Goal: Ask a question

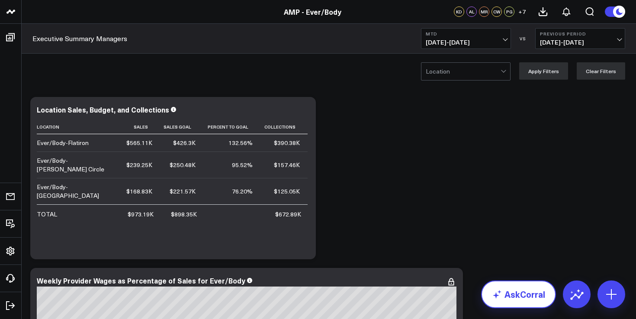
click at [532, 298] on link "AskCorral" at bounding box center [518, 294] width 75 height 28
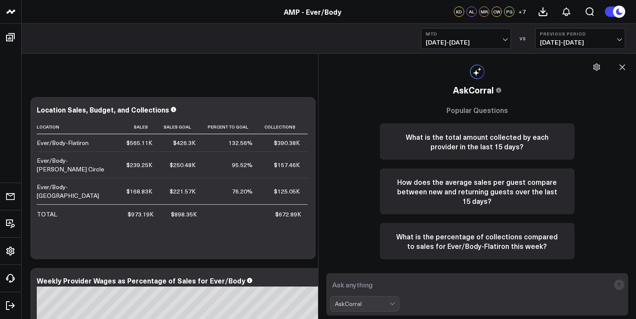
click at [359, 283] on textarea at bounding box center [470, 285] width 280 height 16
click at [352, 281] on textarea "wages flatiron september" at bounding box center [470, 285] width 280 height 16
type textarea "wages percentage to collections flatiron september"
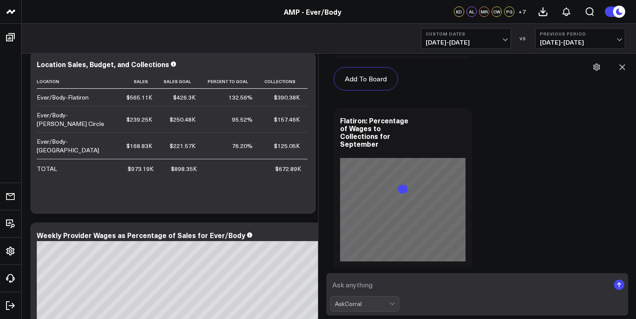
scroll to position [920, 0]
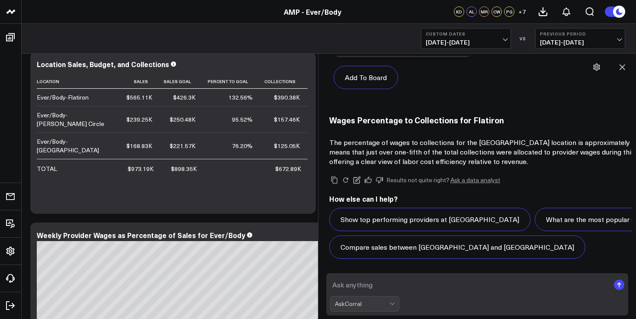
click at [357, 288] on textarea at bounding box center [470, 285] width 280 height 16
type textarea "new guest count september flatiron"
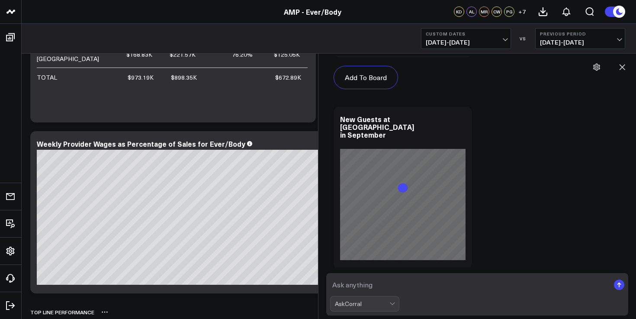
scroll to position [1920, 0]
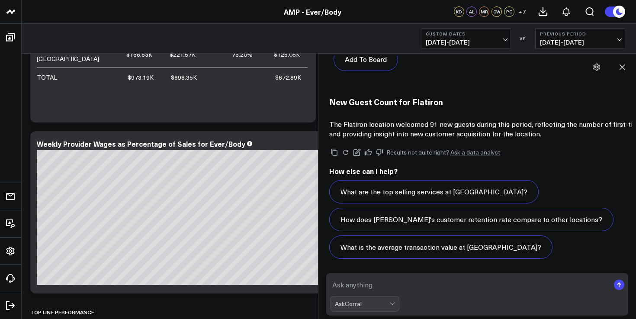
type textarea "p"
type textarea "retail collections september flatiron"
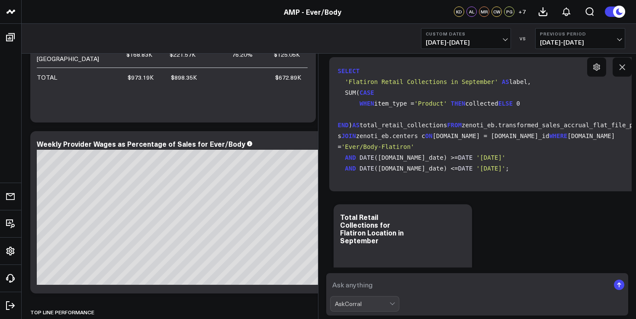
scroll to position [2920, 0]
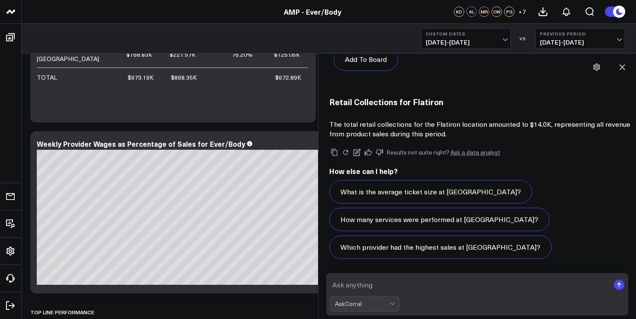
click at [383, 279] on textarea at bounding box center [470, 285] width 280 height 16
type textarea "g"
type textarea "utilization flatiron september"
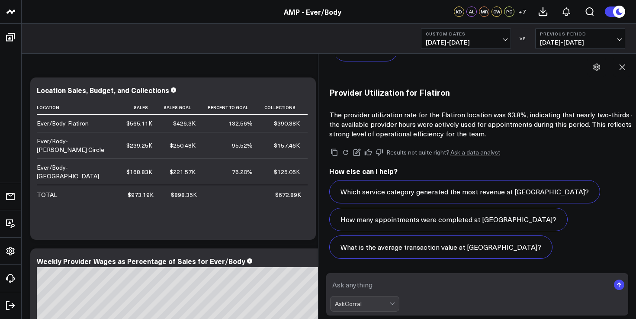
scroll to position [0, 0]
